Goal: Find contact information: Find contact information

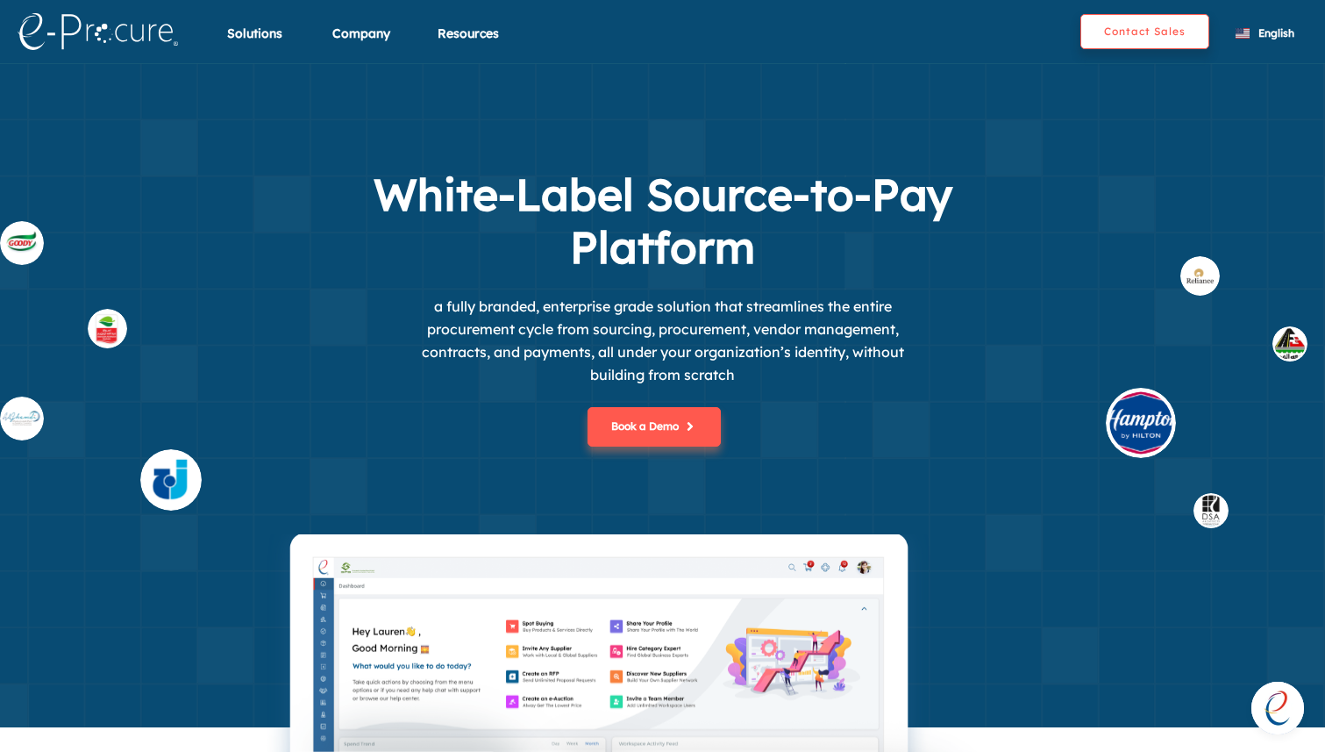
click at [1116, 35] on button "Contact Sales" at bounding box center [1144, 31] width 129 height 35
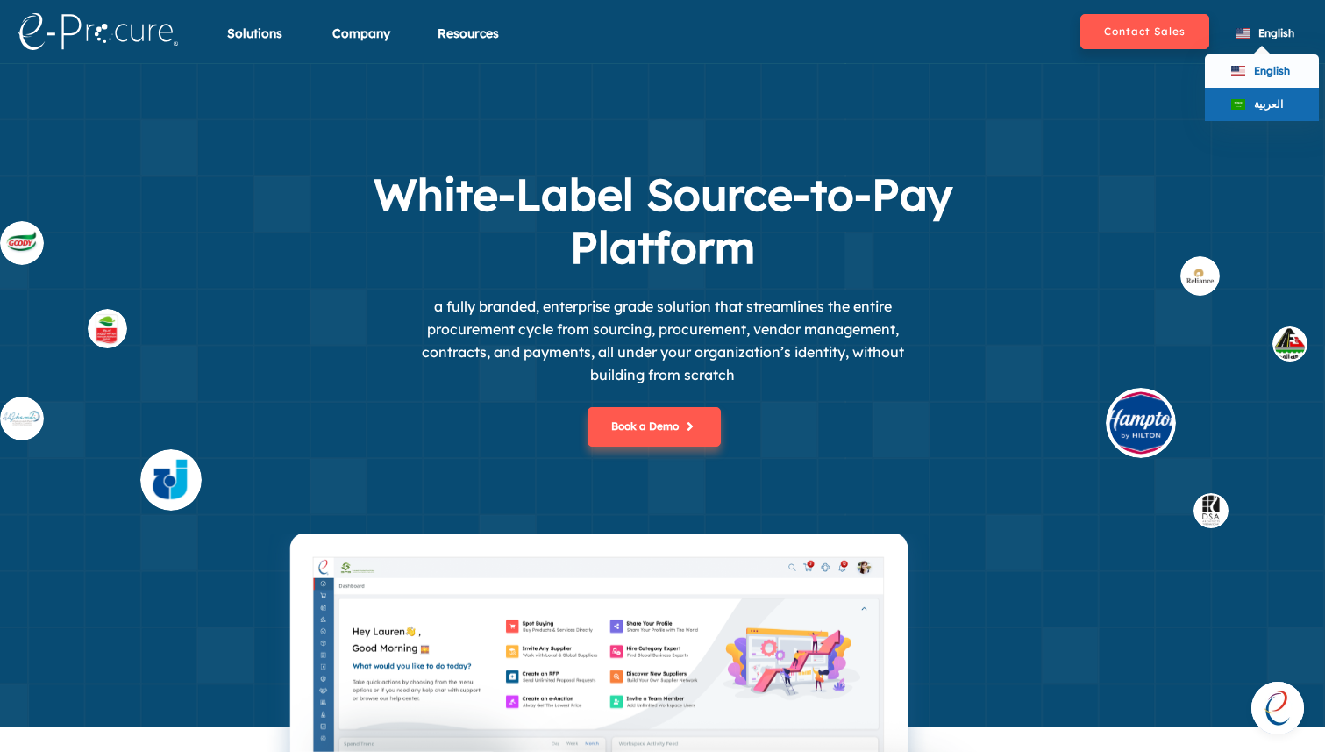
click at [1250, 103] on div "العربية" at bounding box center [1262, 104] width 114 height 33
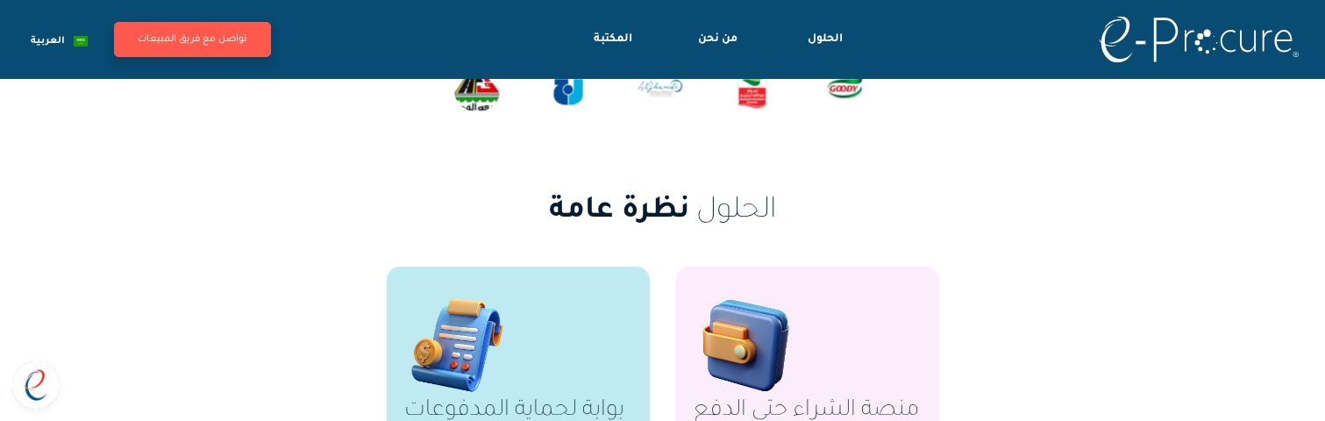
scroll to position [459, 0]
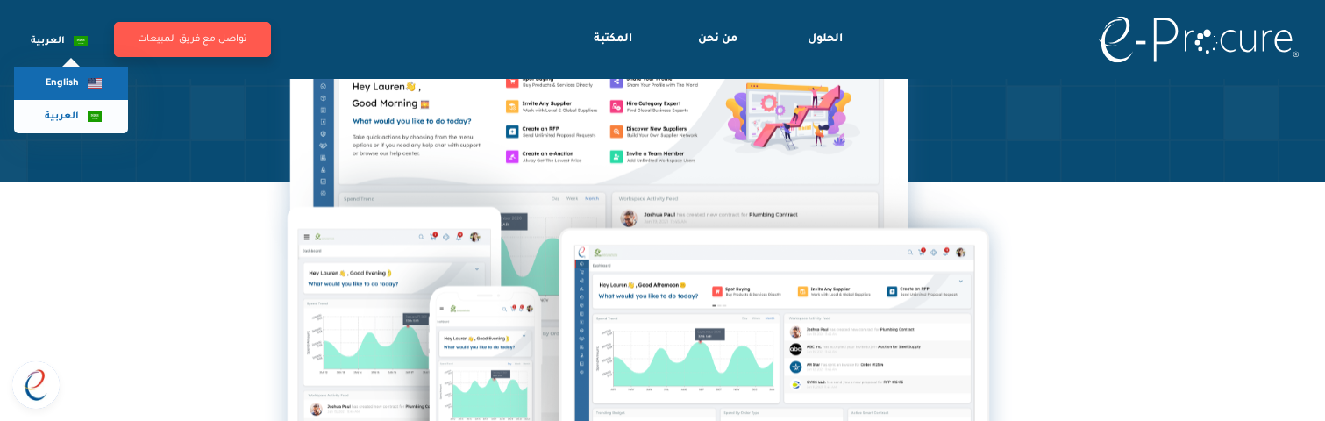
click at [64, 72] on div "English" at bounding box center [71, 83] width 114 height 33
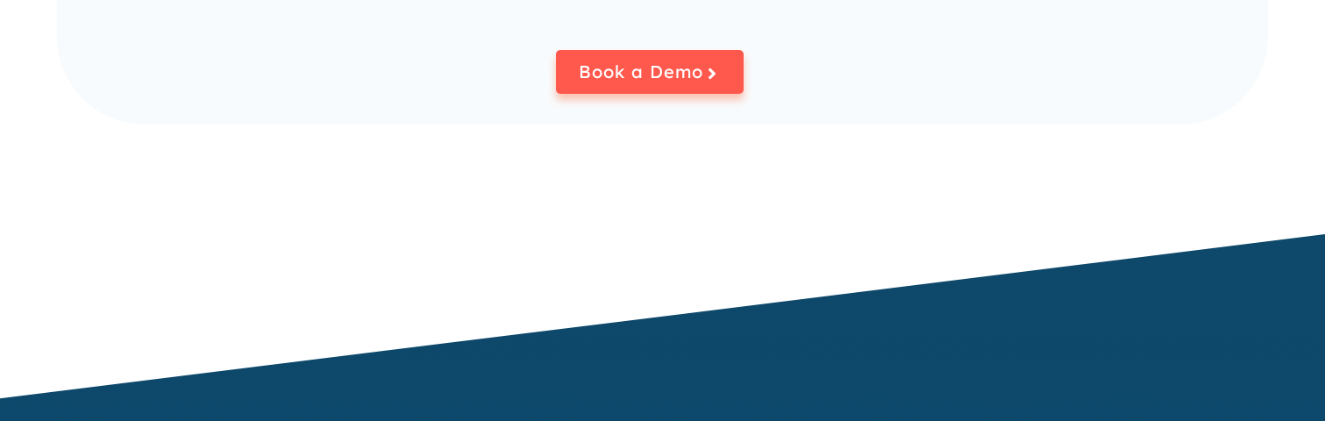
scroll to position [5073, 0]
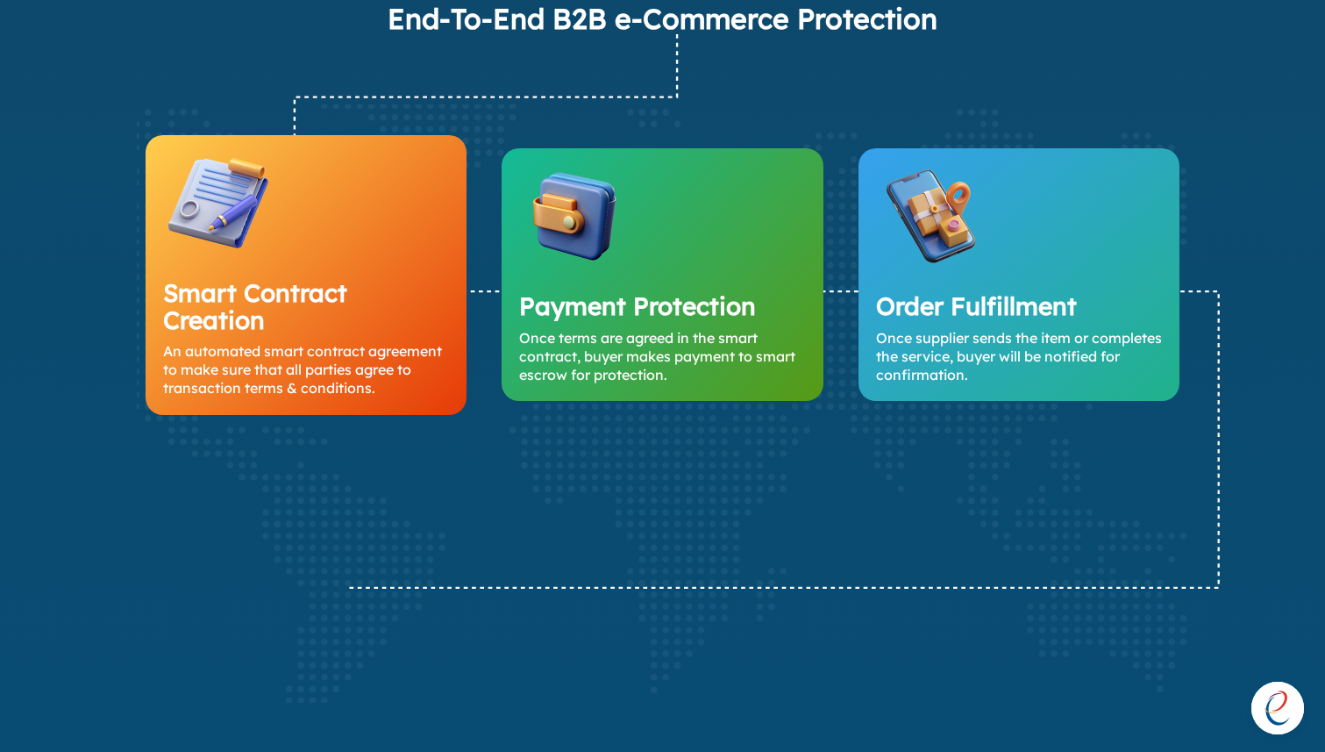
scroll to position [4298, 0]
